Goal: Information Seeking & Learning: Learn about a topic

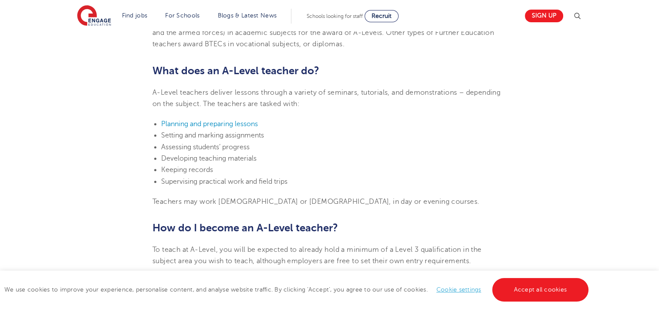
scroll to position [567, 0]
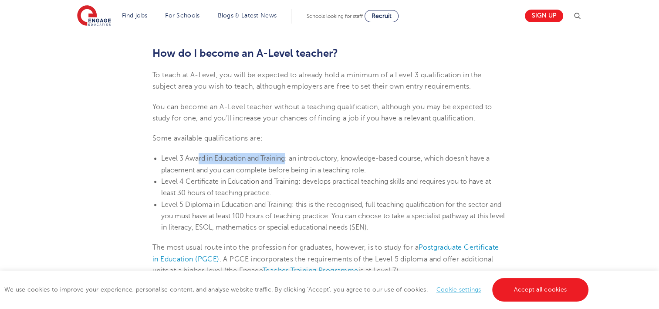
drag, startPoint x: 200, startPoint y: 157, endPoint x: 297, endPoint y: 163, distance: 97.4
click at [294, 163] on li "Level 3 Award in Education and Training : an introductory, knowledge-based cour…" at bounding box center [334, 164] width 346 height 23
drag, startPoint x: 297, startPoint y: 163, endPoint x: 342, endPoint y: 164, distance: 44.9
click at [342, 164] on li "Level 3 Award in Education and Training : an introductory, knowledge-based cour…" at bounding box center [334, 164] width 346 height 23
drag, startPoint x: 342, startPoint y: 164, endPoint x: 329, endPoint y: 164, distance: 12.2
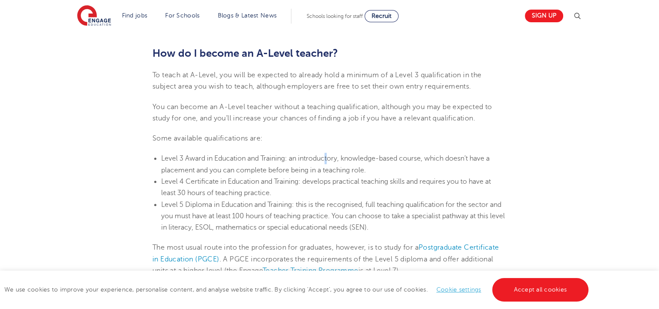
click at [329, 164] on li "Level 3 Award in Education and Training : an introductory, knowledge-based cour…" at bounding box center [334, 164] width 346 height 23
click at [329, 163] on li "Level 3 Award in Education and Training : an introductory, knowledge-based cour…" at bounding box center [334, 164] width 346 height 23
click at [370, 162] on span ": an introductory, knowledge-based course, which doesn’t have a placement and y…" at bounding box center [325, 163] width 329 height 19
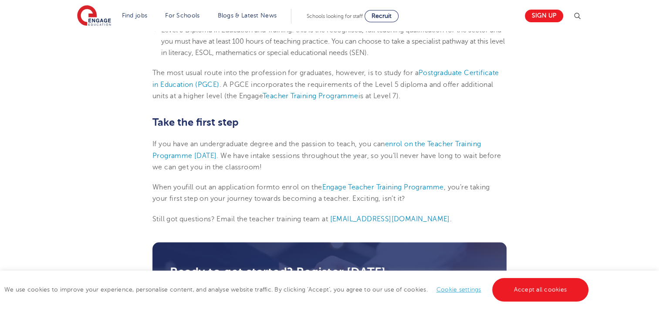
scroll to position [697, 0]
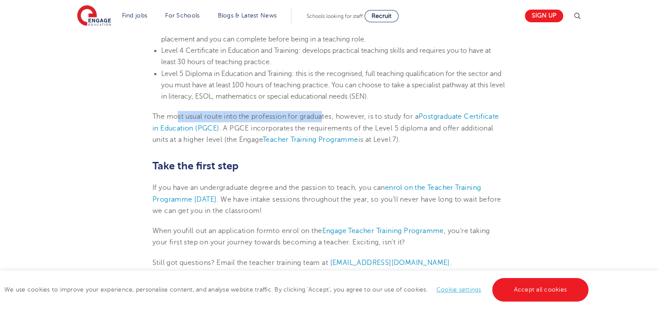
drag, startPoint x: 180, startPoint y: 117, endPoint x: 332, endPoint y: 117, distance: 153.0
click at [332, 117] on span "The most usual route into the profession for graduates, however, is to study fo…" at bounding box center [326, 127] width 346 height 31
drag, startPoint x: 332, startPoint y: 117, endPoint x: 345, endPoint y: 119, distance: 12.7
click at [345, 119] on span "The most usual route into the profession for graduates, however, is to study fo…" at bounding box center [326, 127] width 346 height 31
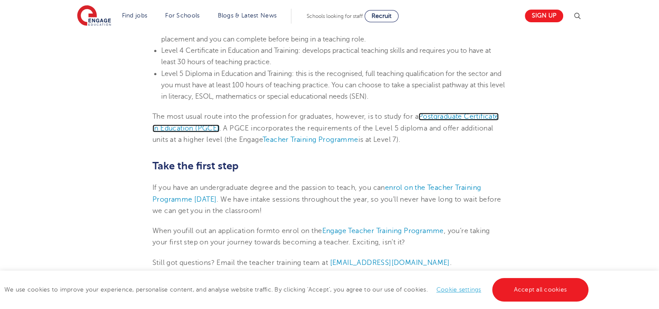
click at [205, 126] on link "Postgraduate Certificate in Education (PGCE)" at bounding box center [326, 121] width 346 height 19
drag, startPoint x: 423, startPoint y: 113, endPoint x: 221, endPoint y: 127, distance: 202.7
click at [221, 127] on span "The most usual route into the profession for graduates, however, is to study fo…" at bounding box center [326, 127] width 346 height 31
copy span "Postgraduate Certificate in Education (PGCE)"
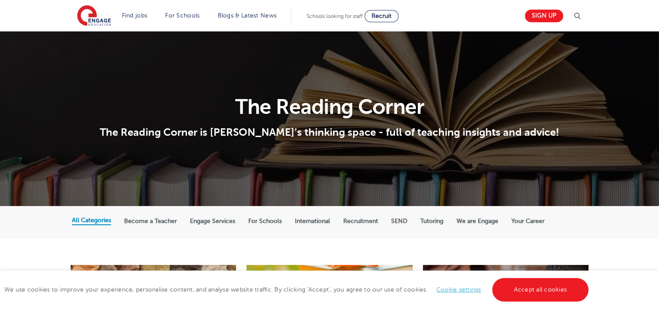
scroll to position [218, 0]
